Goal: Task Accomplishment & Management: Use online tool/utility

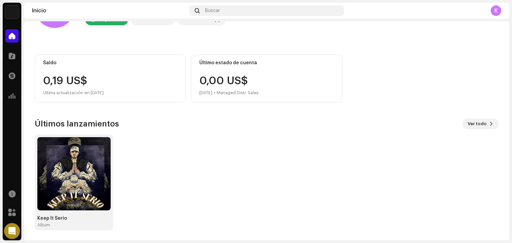
scroll to position [45, 0]
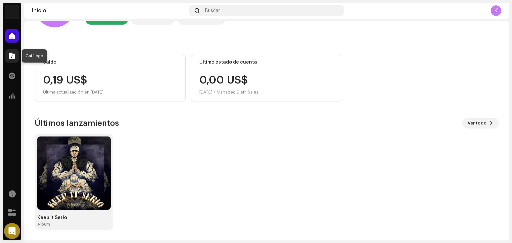
click at [12, 55] on span at bounding box center [12, 55] width 7 height 5
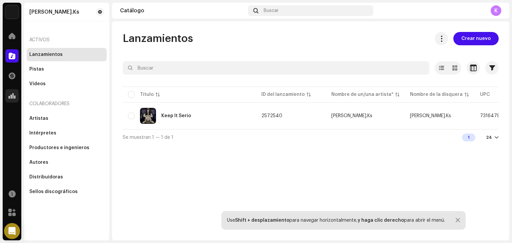
click at [11, 96] on span at bounding box center [12, 95] width 7 height 5
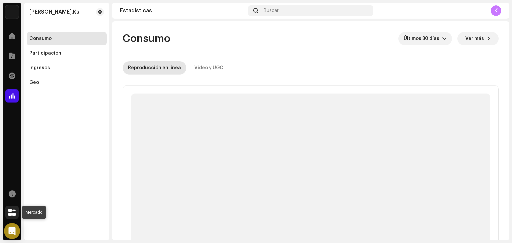
click at [11, 213] on span at bounding box center [11, 212] width 7 height 5
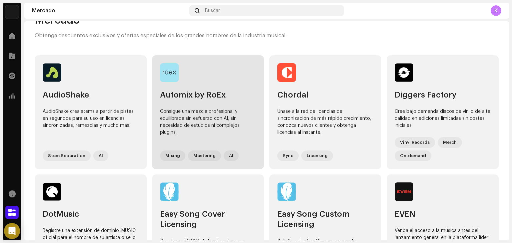
scroll to position [19, 0]
click at [224, 124] on div "Consigue una mezcla profesional y equilibrada sin esfuerzo con AI, sin necesida…" at bounding box center [208, 125] width 96 height 34
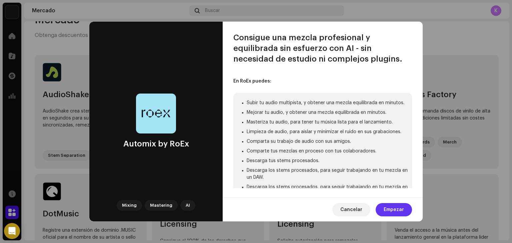
click at [403, 212] on span "Empezar" at bounding box center [394, 209] width 20 height 13
click at [399, 209] on span "Empezar" at bounding box center [394, 209] width 20 height 13
click at [355, 206] on span "Cancelar" at bounding box center [351, 209] width 22 height 13
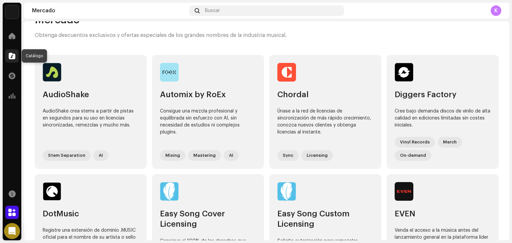
click at [10, 54] on span at bounding box center [12, 55] width 7 height 5
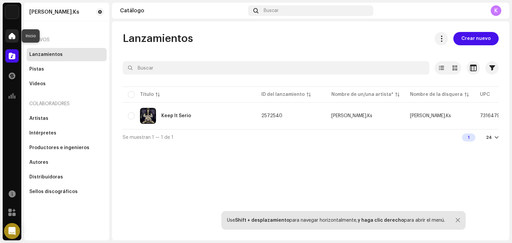
click at [13, 41] on div at bounding box center [11, 35] width 13 height 13
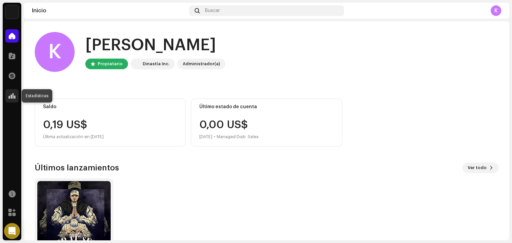
click at [10, 97] on span at bounding box center [12, 95] width 7 height 5
